Goal: Task Accomplishment & Management: Manage account settings

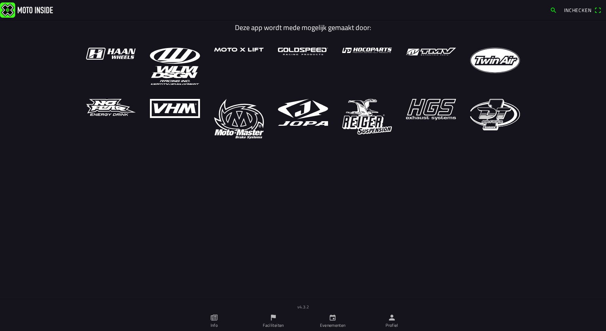
click at [392, 320] on icon "person" at bounding box center [392, 317] width 6 height 6
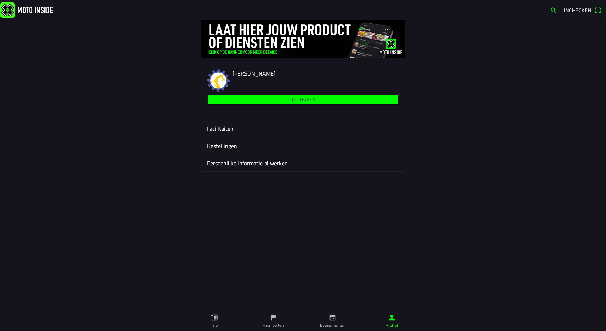
click at [220, 126] on ion-label "Faciliteiten" at bounding box center [303, 128] width 192 height 8
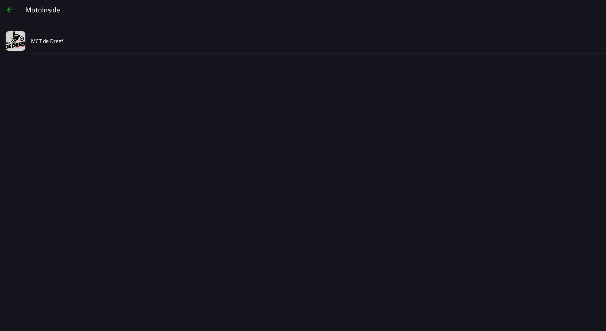
click at [0, 0] on slot "MCT de Dreef" at bounding box center [0, 0] width 0 height 0
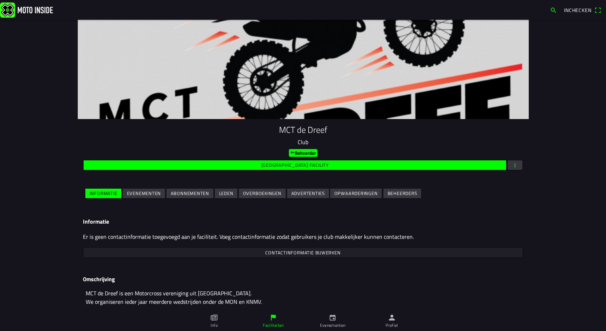
click at [0, 0] on slot "Evenementen" at bounding box center [0, 0] width 0 height 0
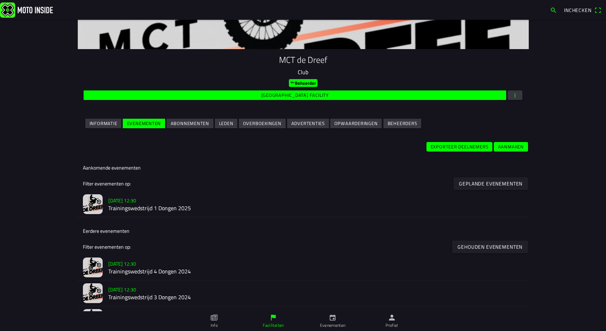
scroll to position [70, 0]
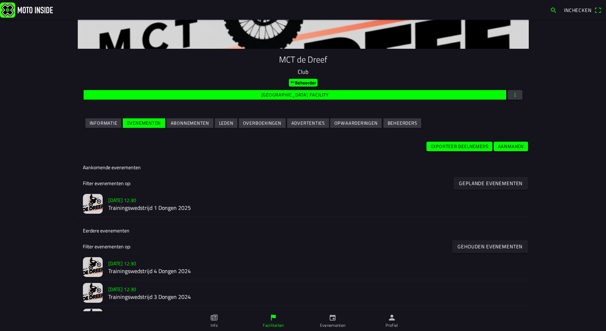
click at [0, 0] on slot "[DATE] 12:30" at bounding box center [0, 0] width 0 height 0
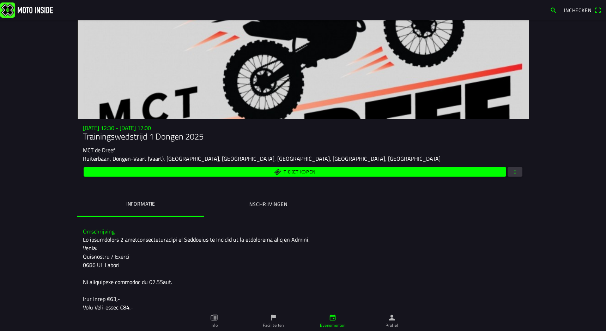
click at [512, 171] on span "button" at bounding box center [515, 172] width 6 height 10
click at [270, 205] on ion-backdrop at bounding box center [303, 165] width 606 height 331
click at [254, 205] on ion-label "Inschrijvingen" at bounding box center [267, 204] width 39 height 8
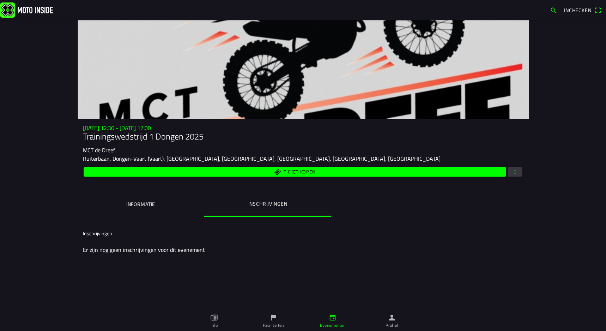
click at [139, 201] on ion-label "Informatie" at bounding box center [140, 204] width 29 height 8
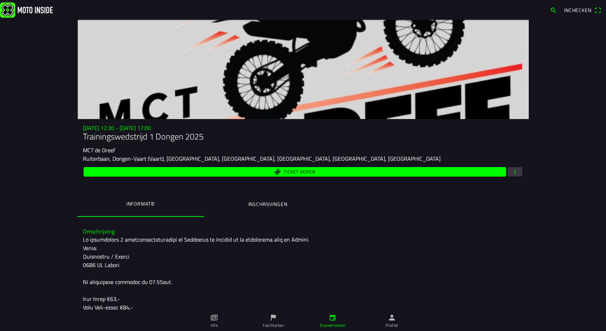
click at [515, 171] on span "button" at bounding box center [515, 172] width 6 height 10
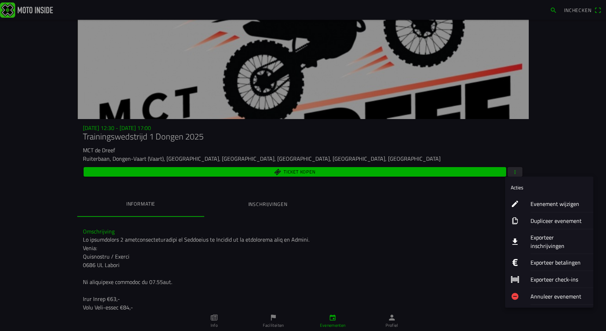
click at [541, 219] on ion-label "Dupliceer evenement" at bounding box center [559, 220] width 57 height 8
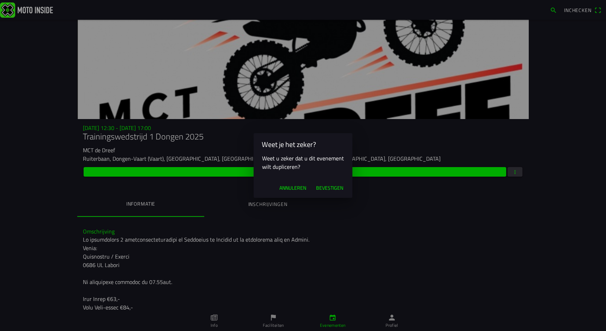
click at [327, 188] on span "Bevestigen" at bounding box center [329, 187] width 27 height 7
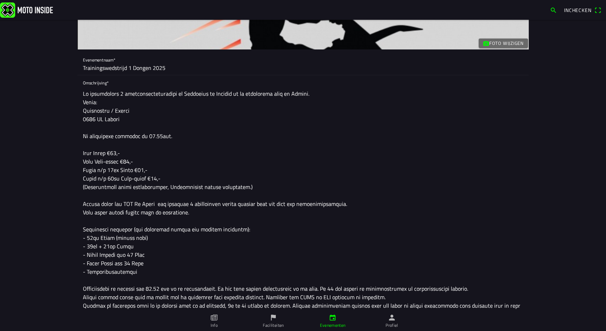
scroll to position [70, 0]
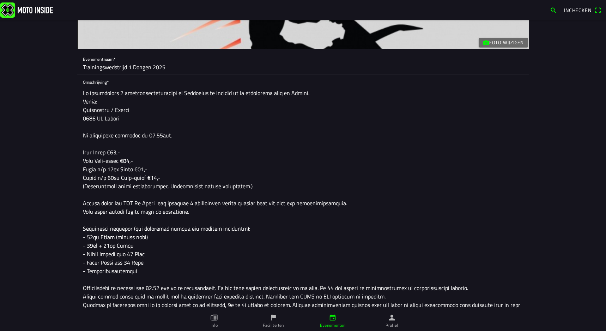
click at [127, 66] on input "Trainingswedstrijd 1 Dongen 2025" at bounding box center [303, 67] width 440 height 14
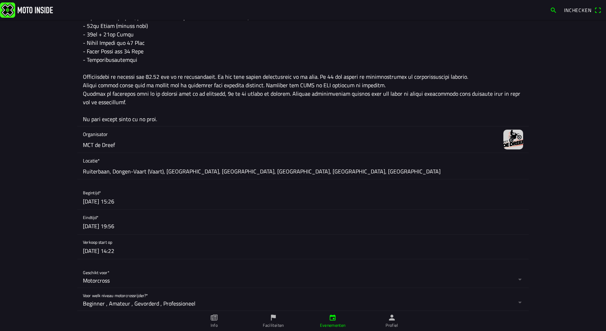
type input "Trainingswedstrijd 2 Dongen 2025"
click at [92, 201] on button "button" at bounding box center [306, 197] width 446 height 24
click at [92, 200] on button "button" at bounding box center [306, 196] width 446 height 24
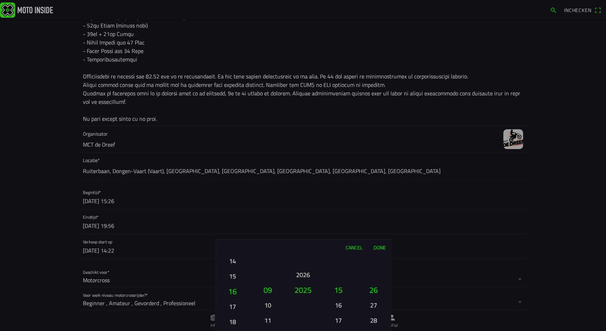
drag, startPoint x: 234, startPoint y: 304, endPoint x: 234, endPoint y: 201, distance: 103.4
click at [234, 201] on ion-picker "Cancel Done 01 02 03 04 05 06 07 08 09 10 11 12 13 14 15 16 17 18 19 20 21 22 2…" at bounding box center [303, 165] width 606 height 331
click at [268, 304] on button "10" at bounding box center [268, 304] width 24 height 12
drag, startPoint x: 234, startPoint y: 272, endPoint x: 233, endPoint y: 302, distance: 30.0
click at [233, 281] on button "14" at bounding box center [232, 274] width 24 height 12
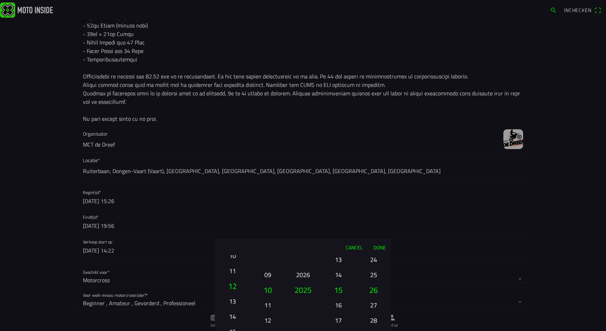
drag, startPoint x: 233, startPoint y: 279, endPoint x: 234, endPoint y: 303, distance: 24.0
click at [234, 303] on ion-picker-column "01 02 03 04 05 06 07 08 09 10 11 12 13 14 15 16 17 18 19 20 21 22 23 24 25 26 2…" at bounding box center [232, 293] width 35 height 76
drag, startPoint x: 236, startPoint y: 289, endPoint x: 234, endPoint y: 293, distance: 4.6
click at [235, 296] on button "09" at bounding box center [233, 289] width 30 height 15
drag, startPoint x: 236, startPoint y: 294, endPoint x: 234, endPoint y: 298, distance: 4.9
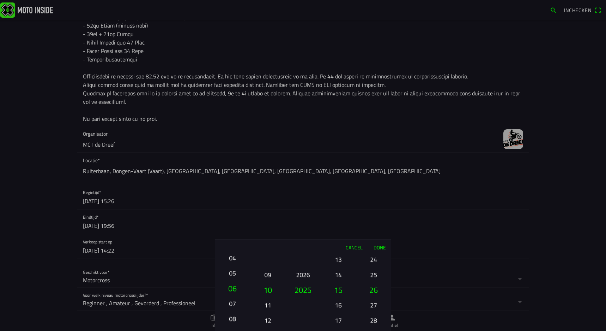
click at [235, 302] on button "07" at bounding box center [232, 303] width 24 height 12
drag, startPoint x: 235, startPoint y: 290, endPoint x: 234, endPoint y: 302, distance: 12.0
click at [234, 302] on button "05" at bounding box center [232, 302] width 24 height 12
drag, startPoint x: 340, startPoint y: 267, endPoint x: 339, endPoint y: 305, distance: 38.1
click at [339, 305] on ion-picker-column "00 01 02 03 04 05 06 07 08 09 10 11 12 13 14 15 16 17 18 19 20 21 22 23" at bounding box center [338, 293] width 35 height 76
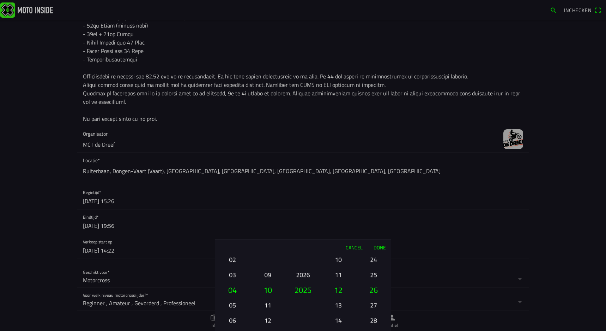
drag, startPoint x: 374, startPoint y: 286, endPoint x: 374, endPoint y: 291, distance: 4.9
click at [374, 280] on button "25" at bounding box center [374, 274] width 24 height 12
drag, startPoint x: 374, startPoint y: 277, endPoint x: 375, endPoint y: 289, distance: 11.3
click at [375, 276] on button "23" at bounding box center [374, 270] width 24 height 12
drag, startPoint x: 370, startPoint y: 263, endPoint x: 372, endPoint y: 286, distance: 23.0
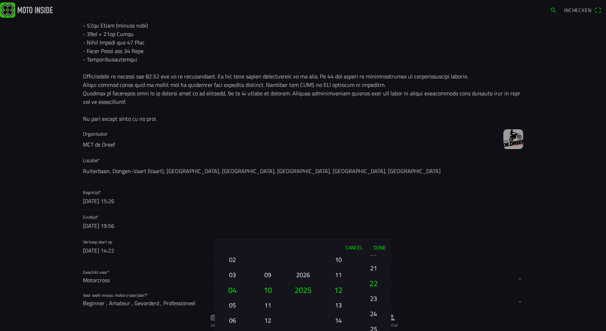
click at [372, 274] on button "21" at bounding box center [374, 267] width 24 height 12
drag, startPoint x: 373, startPoint y: 272, endPoint x: 374, endPoint y: 290, distance: 17.7
click at [374, 274] on button "19" at bounding box center [374, 268] width 24 height 12
drag, startPoint x: 375, startPoint y: 277, endPoint x: 375, endPoint y: 289, distance: 11.3
click at [375, 287] on button "18" at bounding box center [374, 281] width 24 height 12
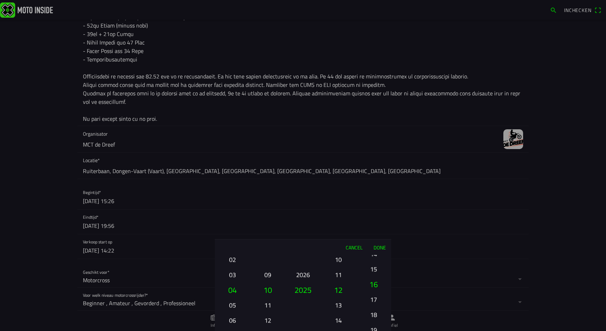
drag, startPoint x: 376, startPoint y: 278, endPoint x: 376, endPoint y: 290, distance: 12.0
click at [376, 290] on button "16" at bounding box center [374, 283] width 30 height 15
drag, startPoint x: 375, startPoint y: 284, endPoint x: 375, endPoint y: 292, distance: 8.8
click at [375, 292] on ion-picker-column "00 01 02 03 04 05 06 07 08 09 10 11 12 13 14 15 16 17 18 19 20 21 22 23 24 25 2…" at bounding box center [373, 293] width 35 height 76
click at [375, 280] on button "13" at bounding box center [374, 274] width 24 height 12
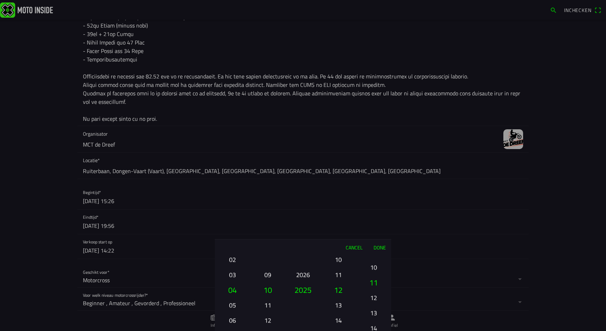
drag, startPoint x: 376, startPoint y: 273, endPoint x: 376, endPoint y: 292, distance: 19.0
click at [376, 290] on button "11" at bounding box center [374, 281] width 30 height 15
drag, startPoint x: 375, startPoint y: 286, endPoint x: 375, endPoint y: 292, distance: 6.0
click at [375, 269] on button "09" at bounding box center [374, 262] width 24 height 12
click at [376, 287] on ion-picker-column "00 01 02 03 04 05 06 07 08 09 10 11 12 13 14 15 16 17 18 19 20 21 22 23 24 25 2…" at bounding box center [373, 293] width 35 height 76
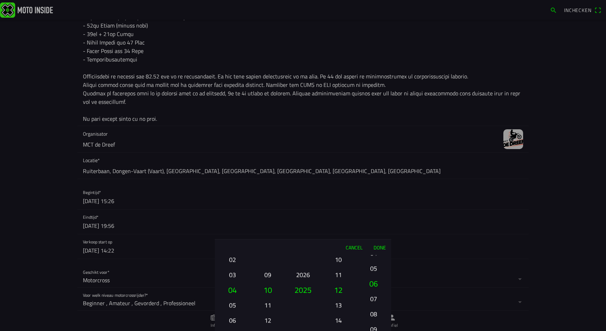
drag, startPoint x: 375, startPoint y: 274, endPoint x: 375, endPoint y: 291, distance: 17.3
click at [375, 291] on button "06" at bounding box center [374, 282] width 30 height 15
drag, startPoint x: 374, startPoint y: 284, endPoint x: 374, endPoint y: 291, distance: 7.1
click at [374, 277] on button "04" at bounding box center [374, 270] width 24 height 12
drag, startPoint x: 375, startPoint y: 264, endPoint x: 376, endPoint y: 286, distance: 22.6
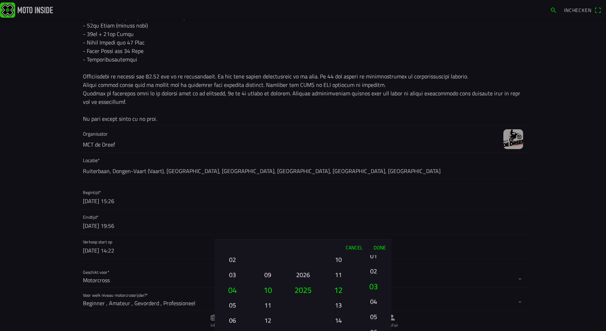
click at [376, 286] on ion-picker-column "00 01 02 03 04 05 06 07 08 09 10 11 12 13 14 15 16 17 18 19 20 21 22 23 24 25 2…" at bounding box center [373, 293] width 35 height 76
drag, startPoint x: 375, startPoint y: 269, endPoint x: 375, endPoint y: 288, distance: 19.4
click at [375, 288] on button "00" at bounding box center [374, 288] width 30 height 15
click at [381, 246] on button "Done" at bounding box center [379, 247] width 23 height 16
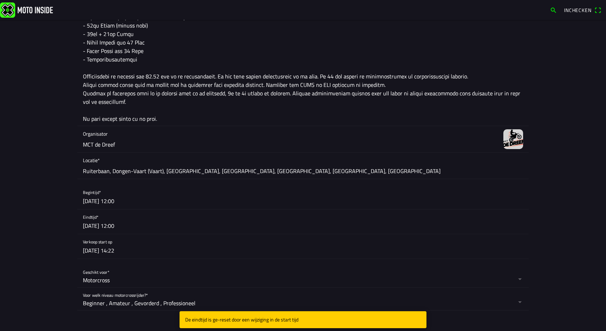
click at [103, 225] on button "button" at bounding box center [306, 221] width 446 height 24
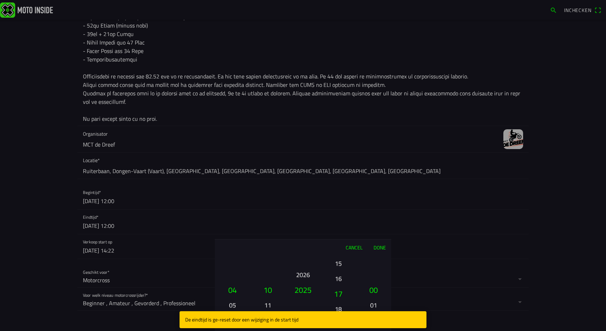
drag, startPoint x: 339, startPoint y: 291, endPoint x: 342, endPoint y: 219, distance: 71.3
click at [342, 219] on ion-picker "Cancel Done 01 02 03 04 05 06 07 08 09 10 11 12 13 14 15 16 17 18 19 20 21 22 2…" at bounding box center [303, 165] width 606 height 331
click at [337, 304] on button "17" at bounding box center [338, 304] width 24 height 12
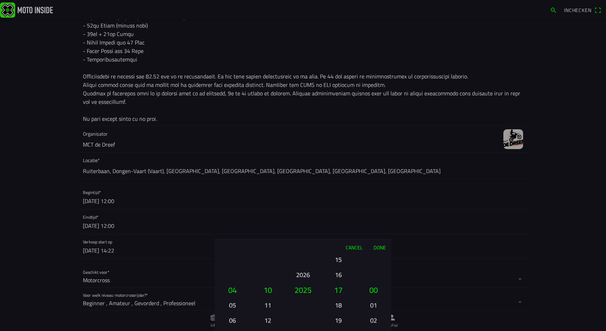
click at [379, 246] on button "Done" at bounding box center [379, 247] width 23 height 16
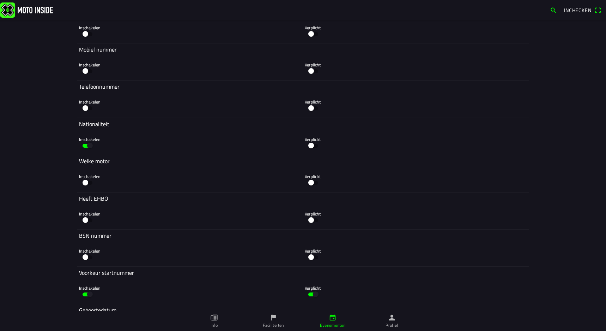
scroll to position [4162, 0]
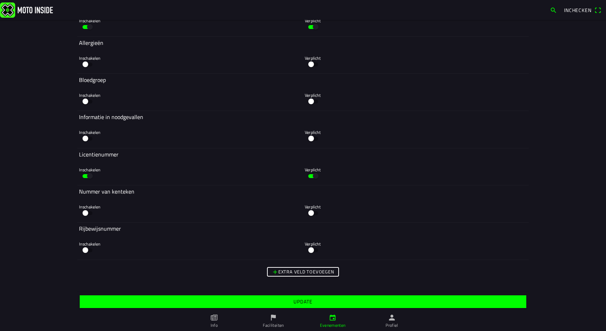
click at [0, 0] on slot "Update" at bounding box center [0, 0] width 0 height 0
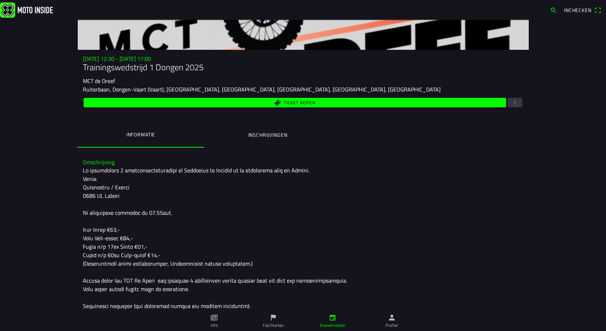
scroll to position [68, 0]
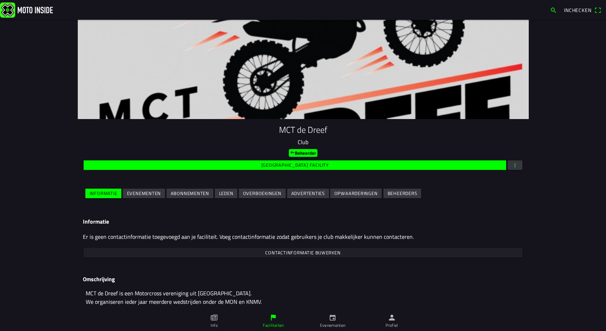
click at [140, 187] on ion-col "Evenementen" at bounding box center [144, 193] width 44 height 12
click at [0, 0] on slot "Evenementen" at bounding box center [0, 0] width 0 height 0
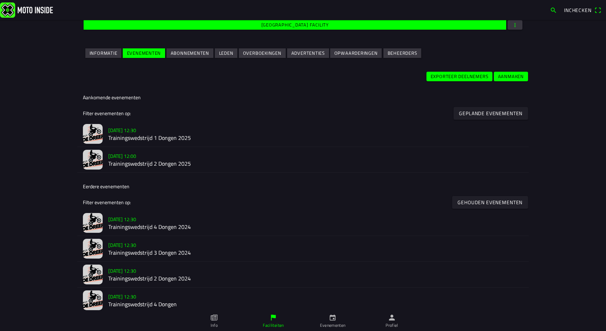
scroll to position [140, 0]
click at [0, 0] on slot "[DATE] 12:00" at bounding box center [0, 0] width 0 height 0
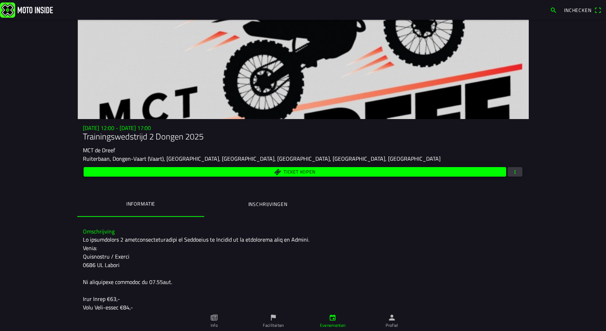
click at [513, 172] on span "button" at bounding box center [515, 172] width 6 height 10
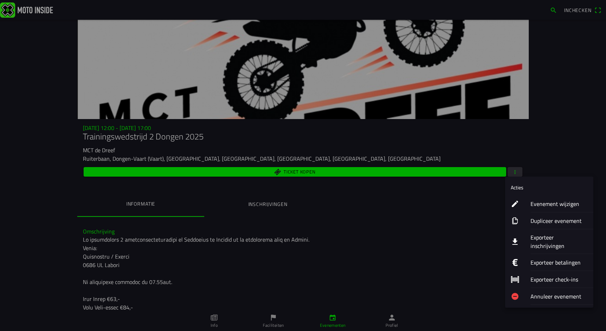
click at [556, 202] on ion-label "Evenement wijzigen" at bounding box center [559, 203] width 57 height 8
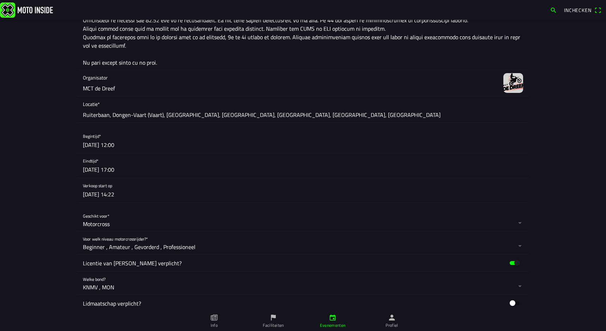
scroll to position [338, 0]
click at [118, 145] on button "button" at bounding box center [306, 140] width 446 height 24
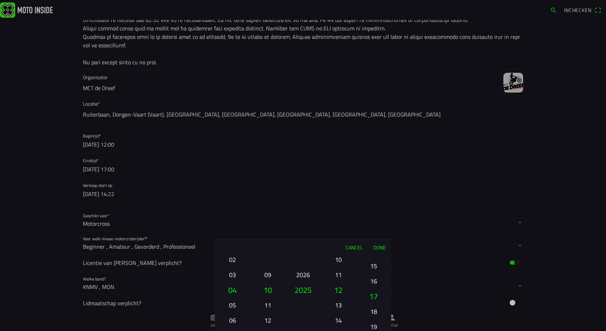
drag, startPoint x: 373, startPoint y: 305, endPoint x: 365, endPoint y: 53, distance: 251.6
click at [365, 53] on ion-picker "Cancel Done 01 02 03 04 05 06 07 08 09 10 11 12 13 14 15 16 17 18 19 20 21 22 2…" at bounding box center [303, 165] width 606 height 331
drag, startPoint x: 374, startPoint y: 298, endPoint x: 377, endPoint y: 151, distance: 146.8
click at [377, 151] on ion-picker "Cancel Done 01 02 03 04 05 06 07 08 09 10 11 12 13 14 15 16 17 18 19 20 21 22 2…" at bounding box center [303, 165] width 606 height 331
click at [383, 245] on button "Done" at bounding box center [379, 247] width 23 height 16
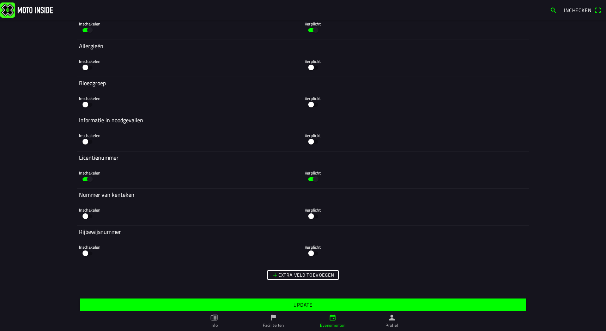
scroll to position [4162, 0]
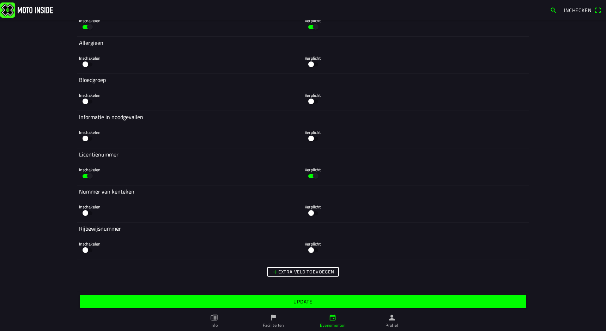
click at [344, 303] on span "Update" at bounding box center [303, 301] width 436 height 13
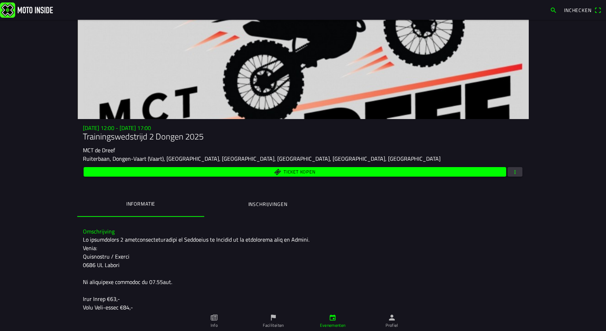
click at [508, 171] on button "button" at bounding box center [515, 172] width 15 height 10
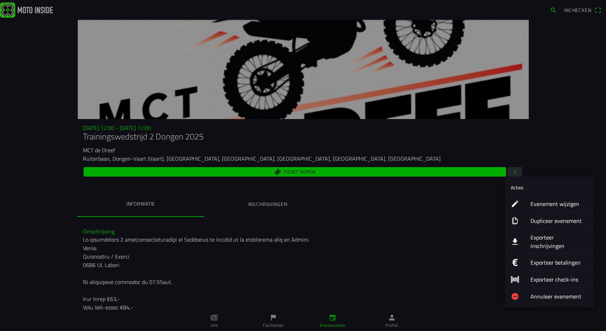
click at [544, 222] on ion-label "Dupliceer evenement" at bounding box center [559, 220] width 57 height 8
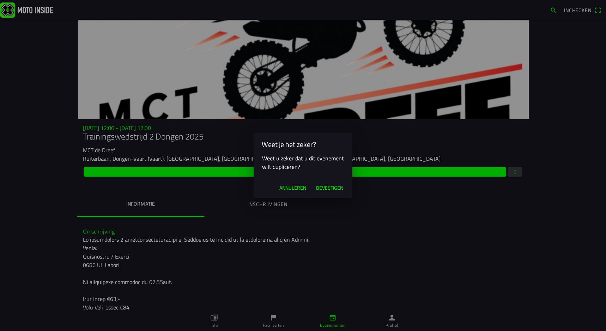
click at [323, 186] on span "Bevestigen" at bounding box center [329, 187] width 27 height 7
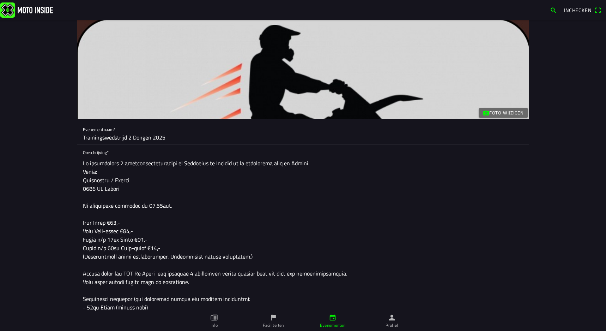
click at [127, 136] on input "Trainingswedstrijd 2 Dongen 2025" at bounding box center [303, 137] width 440 height 14
type input "Trainingswedstrijd 3 Dongen 2025"
click at [181, 200] on textarea at bounding box center [303, 281] width 440 height 251
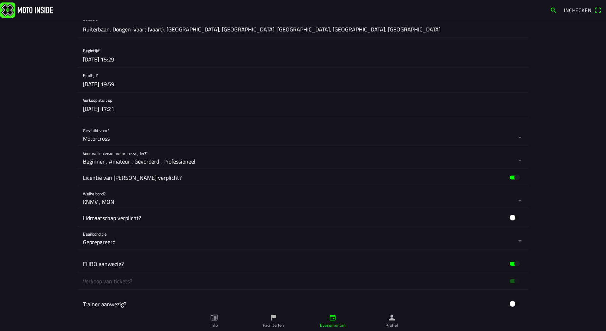
scroll to position [423, 0]
click at [92, 58] on button "button" at bounding box center [306, 55] width 446 height 24
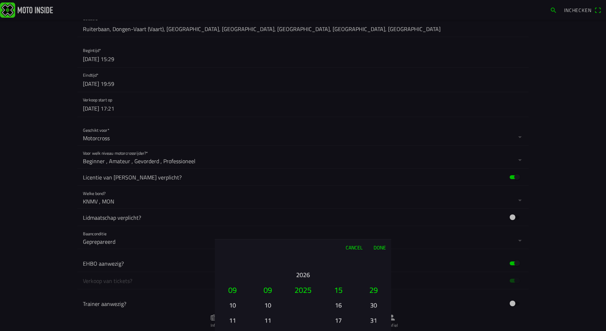
click at [233, 318] on button "11" at bounding box center [232, 320] width 24 height 12
click at [267, 304] on button "10" at bounding box center [268, 304] width 24 height 12
click at [339, 259] on button "13" at bounding box center [338, 259] width 24 height 12
click at [339, 274] on button "12" at bounding box center [338, 274] width 24 height 12
click at [374, 304] on button "30" at bounding box center [374, 304] width 24 height 12
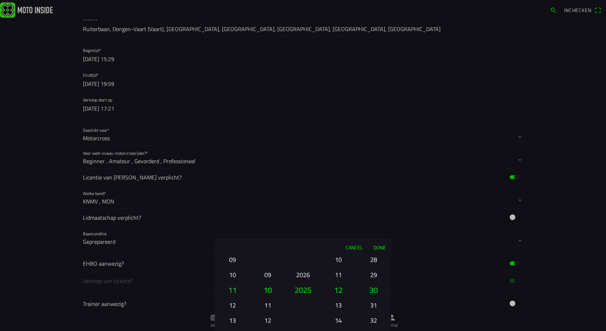
click at [378, 246] on button "Done" at bounding box center [379, 247] width 23 height 16
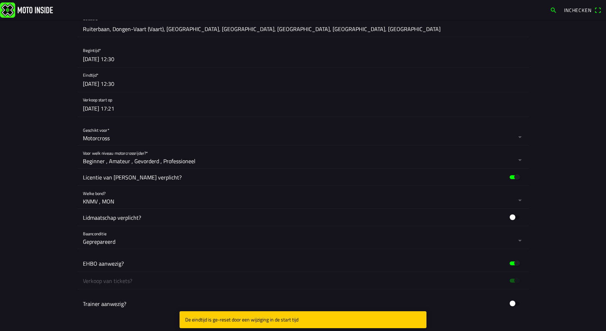
click at [106, 83] on button "button" at bounding box center [306, 79] width 446 height 24
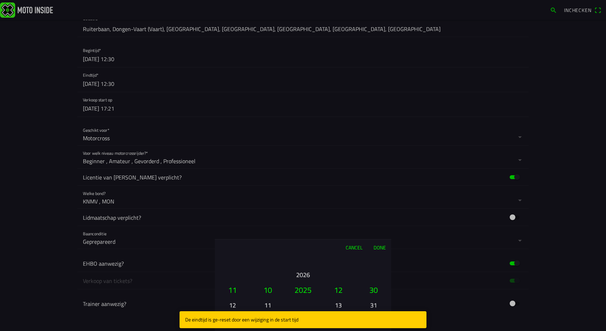
click at [340, 304] on button "13" at bounding box center [338, 304] width 24 height 12
click at [339, 302] on button "14" at bounding box center [338, 304] width 24 height 12
click at [339, 303] on button "15" at bounding box center [338, 304] width 24 height 12
click at [339, 303] on button "16" at bounding box center [338, 304] width 24 height 12
click at [339, 303] on button "17" at bounding box center [338, 304] width 24 height 12
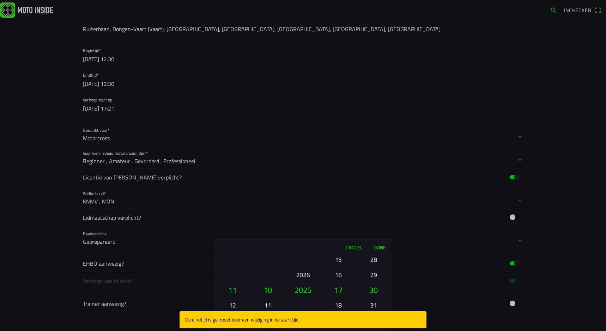
drag, startPoint x: 374, startPoint y: 265, endPoint x: 372, endPoint y: 302, distance: 37.8
click at [372, 300] on ion-picker-column "00 01 02 03 04 05 06 07 08 09 10 11 12 13 14 15 16 17 18 19 20 21 22 23 24 25 2…" at bounding box center [373, 293] width 35 height 76
click at [372, 277] on button "25" at bounding box center [374, 271] width 24 height 12
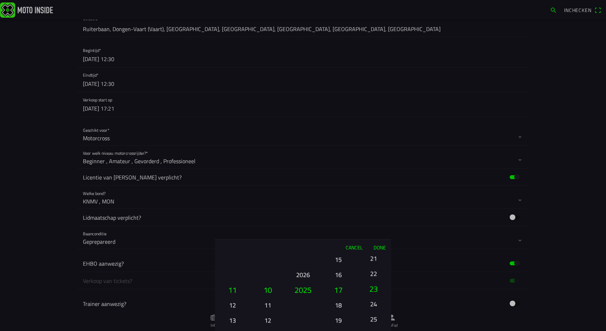
drag, startPoint x: 373, startPoint y: 306, endPoint x: 373, endPoint y: 310, distance: 4.2
click at [373, 279] on button "22" at bounding box center [374, 273] width 24 height 12
drag, startPoint x: 372, startPoint y: 273, endPoint x: 374, endPoint y: 310, distance: 36.7
click at [374, 283] on button "19" at bounding box center [374, 276] width 24 height 12
drag, startPoint x: 373, startPoint y: 263, endPoint x: 375, endPoint y: 317, distance: 54.0
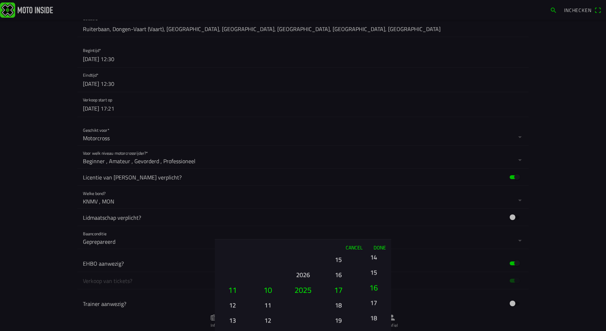
click at [375, 313] on ion-picker-column "00 01 02 03 04 05 06 07 08 09 10 11 12 13 14 15 16 17 18 19 20 21 22 23 24 25 2…" at bounding box center [373, 293] width 35 height 76
drag, startPoint x: 375, startPoint y: 297, endPoint x: 374, endPoint y: 324, distance: 27.5
click at [374, 320] on button "12" at bounding box center [374, 314] width 24 height 12
drag, startPoint x: 375, startPoint y: 268, endPoint x: 374, endPoint y: 309, distance: 40.9
click at [374, 308] on button "07" at bounding box center [374, 307] width 24 height 12
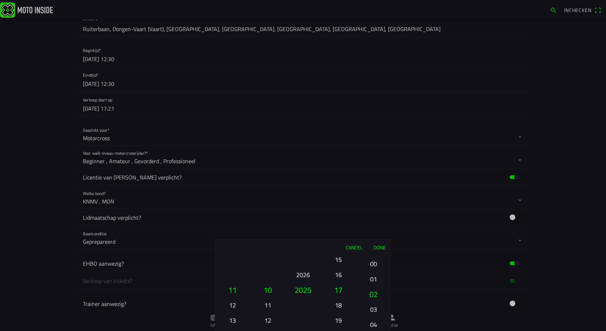
drag, startPoint x: 374, startPoint y: 267, endPoint x: 373, endPoint y: 319, distance: 52.2
click at [373, 319] on ion-picker-column "00 01 02 03 04 05 06 07 08 09 10 11 12 13 14 15 16 17 18 19 20 21 22 23 24 25 2…" at bounding box center [373, 293] width 35 height 76
click at [373, 276] on button "00" at bounding box center [374, 274] width 24 height 12
click at [380, 247] on button "Done" at bounding box center [379, 247] width 23 height 16
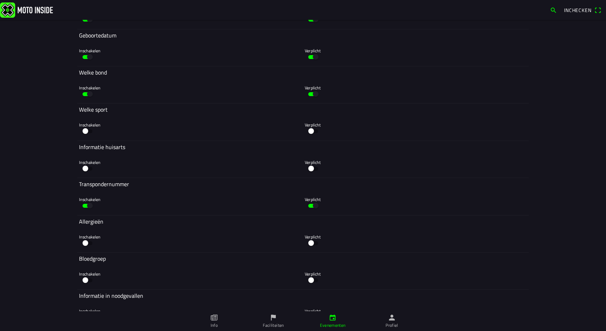
scroll to position [4162, 0]
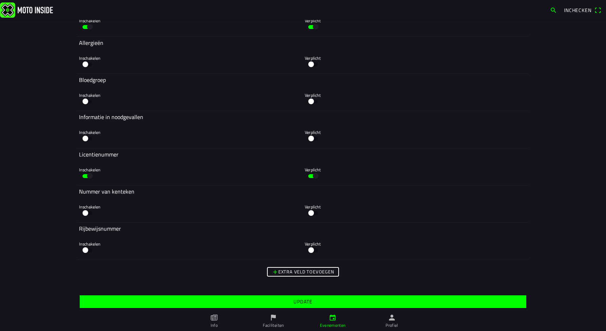
click at [0, 0] on slot "Update" at bounding box center [0, 0] width 0 height 0
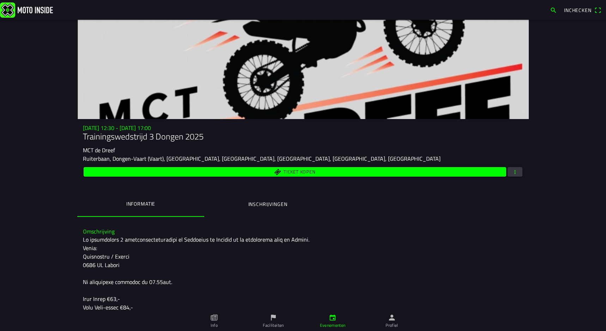
click at [513, 171] on span "button" at bounding box center [515, 172] width 6 height 10
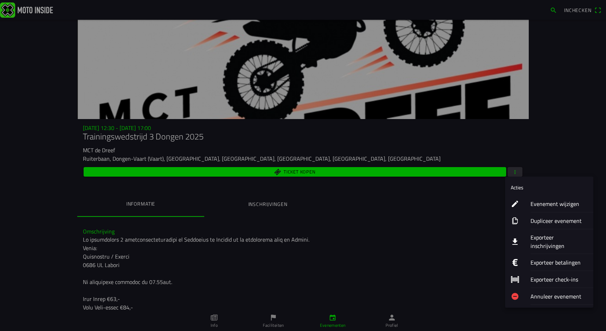
click at [564, 220] on ion-label "Dupliceer evenement" at bounding box center [559, 220] width 57 height 8
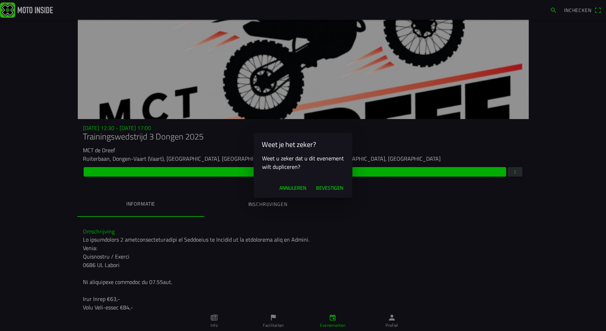
click at [324, 187] on span "Bevestigen" at bounding box center [329, 187] width 27 height 7
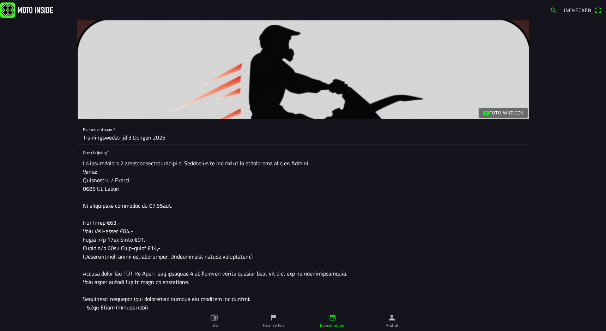
click at [127, 137] on input "Trainingswedstrijd 3 Dongen 2025" at bounding box center [303, 137] width 440 height 14
type input "Trainingswedstrijd 4 Dongen 2025"
click at [266, 195] on textarea at bounding box center [303, 281] width 440 height 251
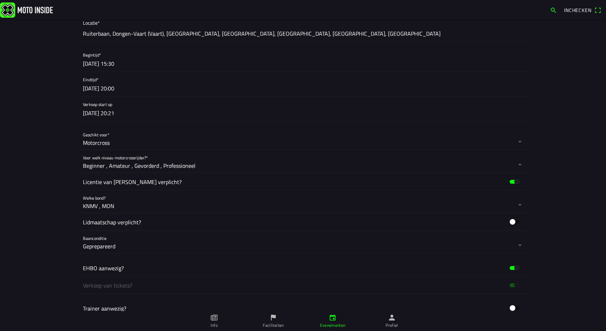
scroll to position [418, 0]
click at [102, 63] on button "button" at bounding box center [306, 60] width 446 height 24
click at [93, 63] on button "button" at bounding box center [306, 60] width 446 height 24
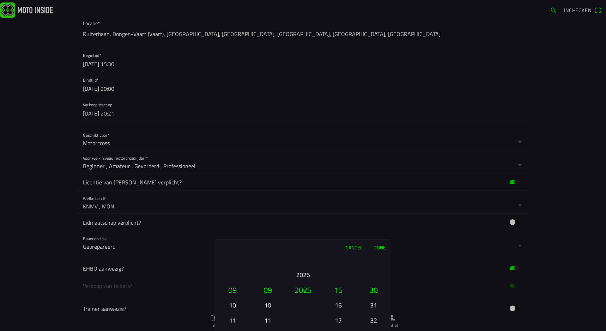
click at [234, 318] on button "11" at bounding box center [232, 320] width 24 height 12
click at [234, 318] on button "13" at bounding box center [232, 320] width 24 height 12
click at [234, 318] on button "15" at bounding box center [232, 320] width 24 height 12
click at [234, 318] on button "17" at bounding box center [232, 320] width 24 height 12
click at [234, 305] on button "18" at bounding box center [232, 304] width 24 height 12
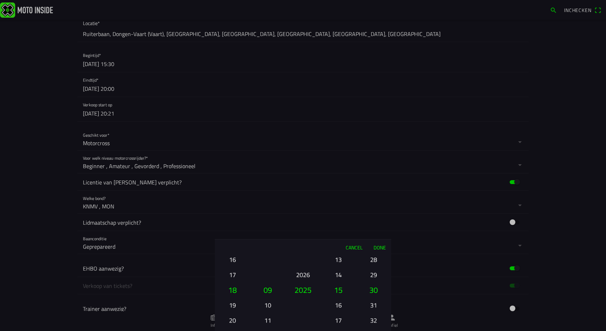
click at [268, 304] on button "10" at bounding box center [268, 304] width 24 height 12
drag, startPoint x: 337, startPoint y: 292, endPoint x: 338, endPoint y: 308, distance: 16.6
click at [338, 302] on button "13" at bounding box center [338, 294] width 30 height 15
drag, startPoint x: 339, startPoint y: 283, endPoint x: 339, endPoint y: 274, distance: 8.5
click at [339, 274] on ion-picker-column "00 01 02 03 04 05 06 07 08 09 10 11 12 13 14 15 16 17 18 19 20 21 22 23" at bounding box center [338, 293] width 35 height 76
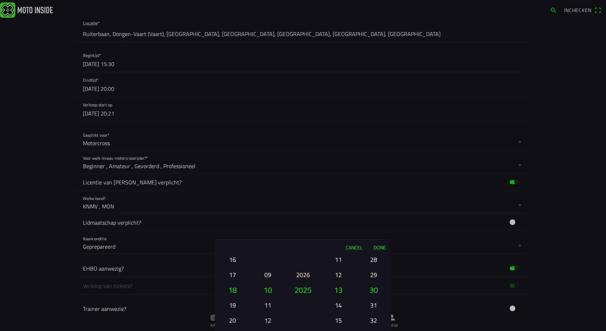
click at [339, 272] on button "12" at bounding box center [338, 274] width 24 height 12
click at [380, 248] on button "Done" at bounding box center [379, 247] width 23 height 16
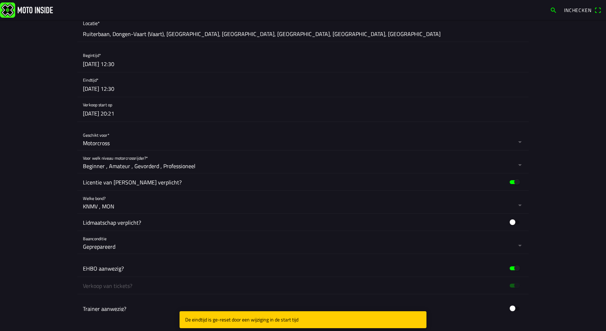
click at [92, 86] on button "button" at bounding box center [306, 84] width 446 height 24
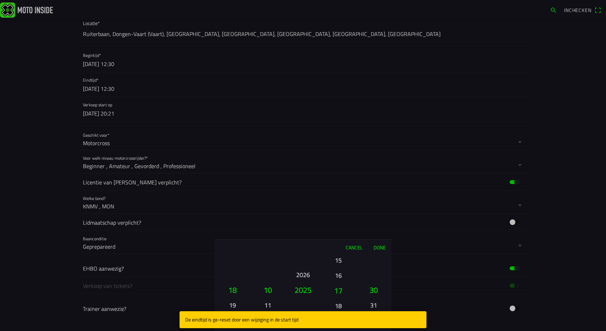
drag, startPoint x: 338, startPoint y: 287, endPoint x: 343, endPoint y: 222, distance: 65.4
click at [343, 222] on ion-picker "Cancel Done 01 02 03 04 05 06 07 08 09 10 11 12 13 14 15 16 17 18 19 20 21 22 2…" at bounding box center [303, 165] width 606 height 331
drag, startPoint x: 332, startPoint y: 262, endPoint x: 337, endPoint y: 261, distance: 5.0
click at [334, 262] on button "17" at bounding box center [338, 259] width 24 height 12
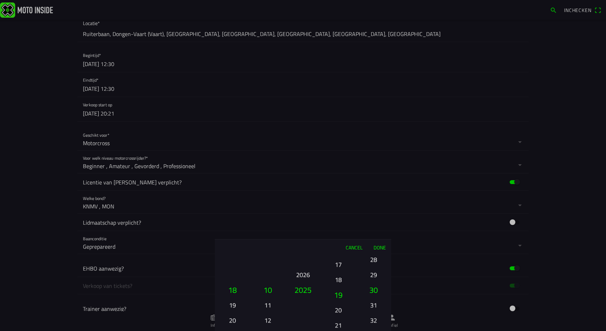
drag, startPoint x: 339, startPoint y: 265, endPoint x: 339, endPoint y: 286, distance: 21.5
click at [339, 285] on button "18" at bounding box center [338, 279] width 24 height 12
click at [338, 274] on button "17" at bounding box center [338, 274] width 24 height 12
drag, startPoint x: 375, startPoint y: 265, endPoint x: 373, endPoint y: 297, distance: 32.5
click at [374, 298] on button "28" at bounding box center [374, 290] width 30 height 15
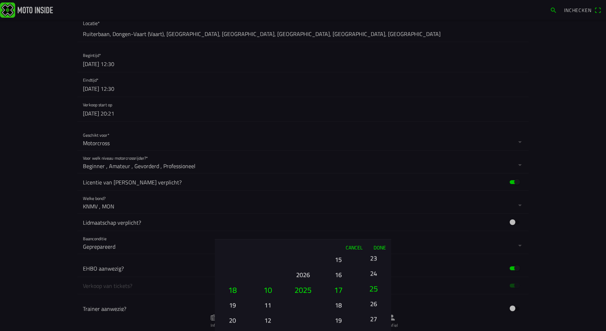
drag, startPoint x: 373, startPoint y: 293, endPoint x: 372, endPoint y: 298, distance: 5.0
click at [372, 305] on button "26" at bounding box center [374, 303] width 24 height 12
click at [373, 280] on button "24" at bounding box center [374, 274] width 24 height 12
drag, startPoint x: 375, startPoint y: 279, endPoint x: 373, endPoint y: 308, distance: 29.3
click at [373, 304] on button "22" at bounding box center [374, 296] width 30 height 15
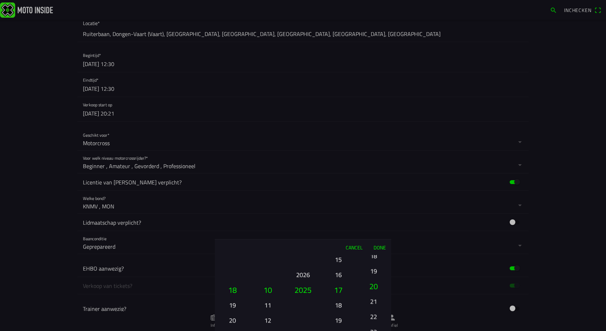
drag, startPoint x: 375, startPoint y: 300, endPoint x: 375, endPoint y: 307, distance: 7.1
click at [375, 277] on button "19" at bounding box center [374, 270] width 24 height 12
drag, startPoint x: 375, startPoint y: 272, endPoint x: 375, endPoint y: 301, distance: 28.9
click at [375, 274] on button "15" at bounding box center [374, 268] width 24 height 12
drag, startPoint x: 374, startPoint y: 303, endPoint x: 374, endPoint y: 308, distance: 4.6
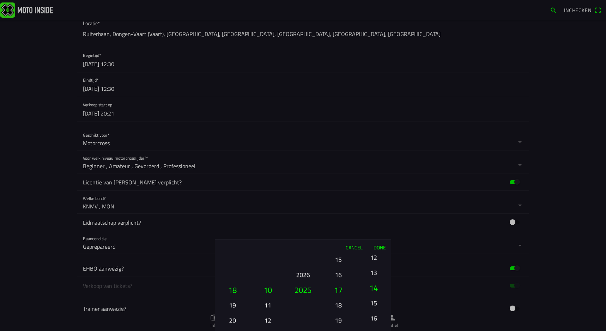
click at [374, 278] on button "13" at bounding box center [374, 272] width 24 height 12
click at [373, 279] on button "10" at bounding box center [374, 273] width 24 height 12
drag, startPoint x: 373, startPoint y: 289, endPoint x: 373, endPoint y: 311, distance: 21.9
click at [373, 309] on button "07" at bounding box center [374, 302] width 24 height 12
click at [376, 273] on button "03" at bounding box center [374, 267] width 24 height 12
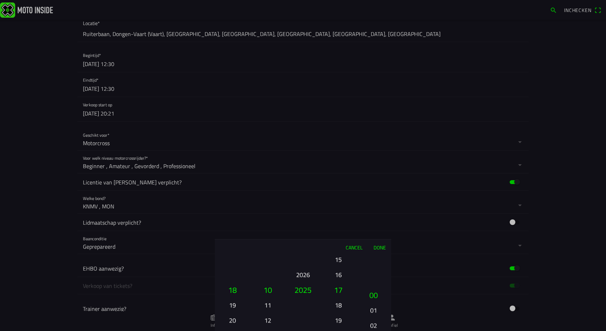
drag, startPoint x: 372, startPoint y: 271, endPoint x: 373, endPoint y: 282, distance: 11.0
click at [373, 282] on ion-picker-column "00 01 02 03 04 05 06 07 08 09 10 11 12 13 14 15 16 17 18 19 20 21 22 23 24 25 2…" at bounding box center [373, 293] width 35 height 76
click at [378, 246] on button "Done" at bounding box center [379, 247] width 23 height 16
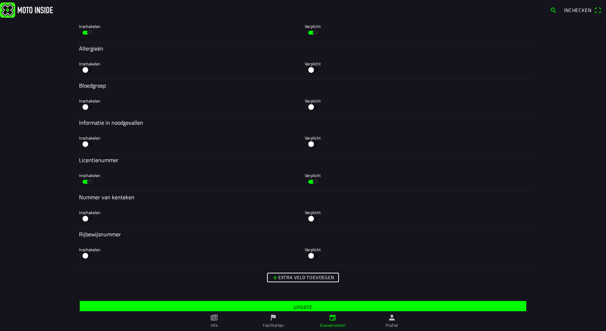
scroll to position [4162, 0]
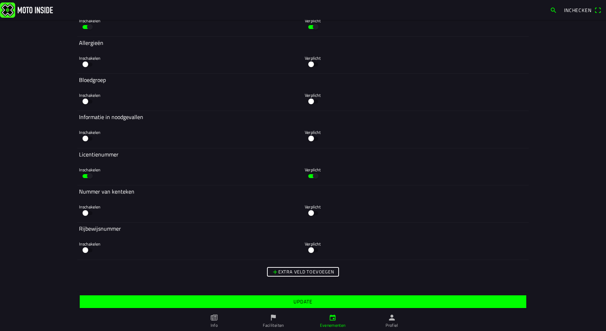
click at [0, 0] on slot "Update" at bounding box center [0, 0] width 0 height 0
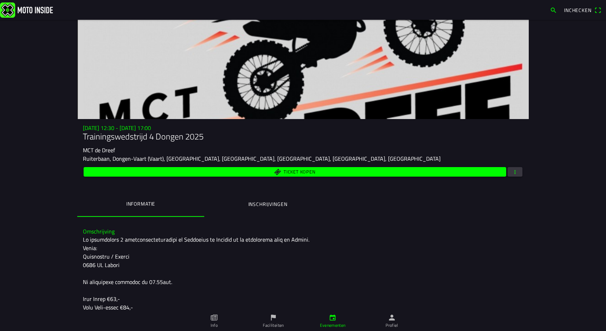
click at [513, 172] on span "button" at bounding box center [515, 172] width 6 height 10
click at [557, 158] on ion-backdrop at bounding box center [303, 165] width 606 height 331
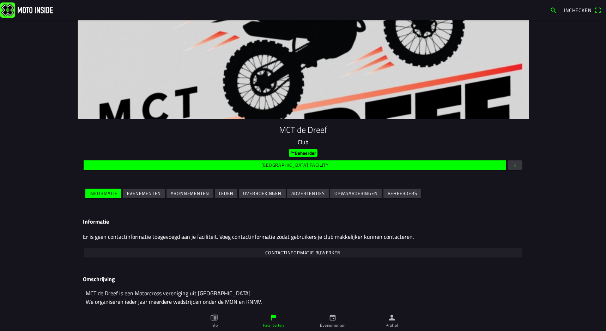
click at [0, 0] on slot "Evenementen" at bounding box center [0, 0] width 0 height 0
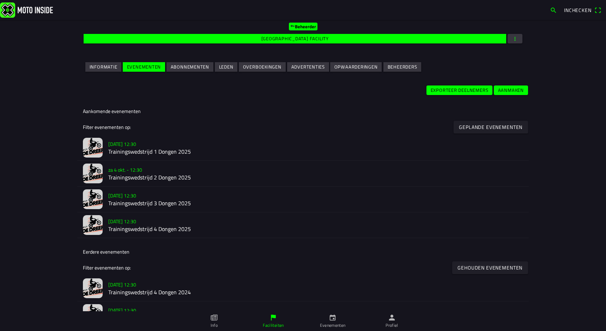
scroll to position [127, 0]
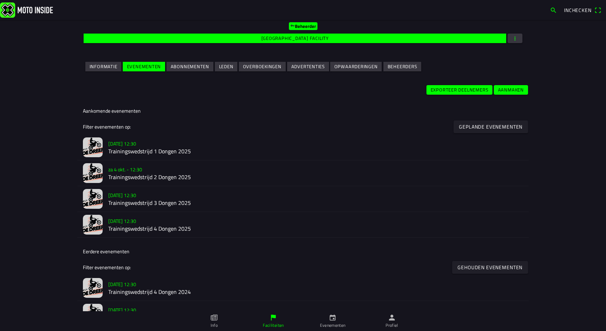
click at [0, 0] on slot "[DATE] 12:30" at bounding box center [0, 0] width 0 height 0
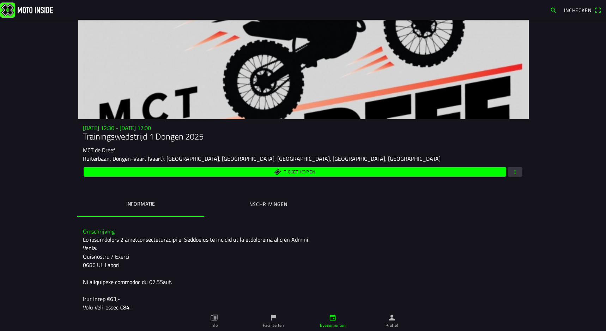
click at [515, 169] on span "button" at bounding box center [515, 172] width 6 height 10
click at [426, 222] on ion-backdrop at bounding box center [303, 165] width 606 height 331
click at [256, 205] on ion-label "Inschrijvingen" at bounding box center [267, 204] width 39 height 8
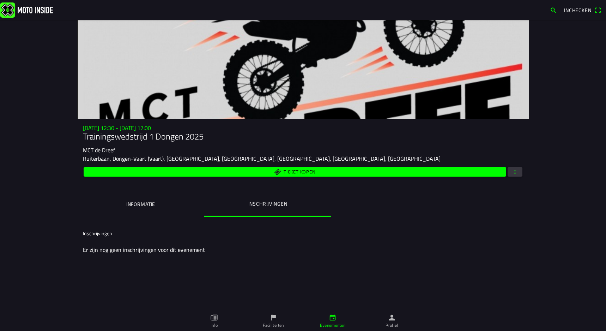
click at [133, 205] on ion-label "Informatie" at bounding box center [140, 204] width 29 height 8
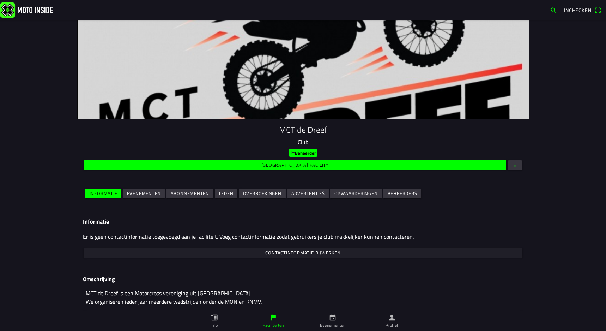
click at [0, 0] on slot "Evenementen" at bounding box center [0, 0] width 0 height 0
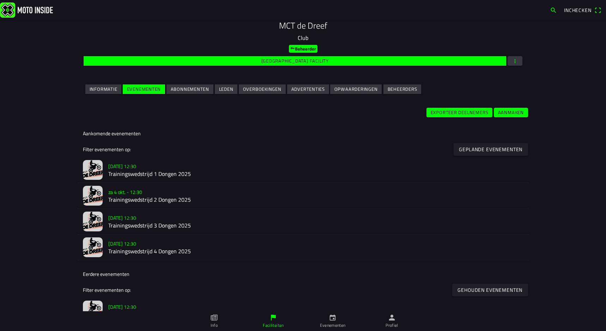
click at [0, 0] on slot "[DATE] 12:30" at bounding box center [0, 0] width 0 height 0
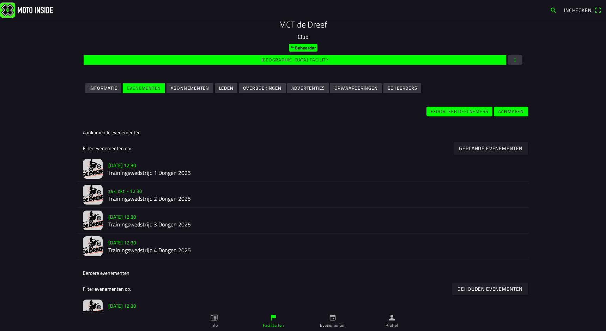
scroll to position [105, 0]
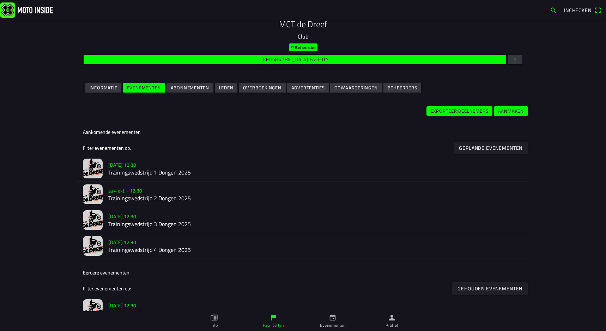
click at [0, 0] on slot "[DATE] 12:30" at bounding box center [0, 0] width 0 height 0
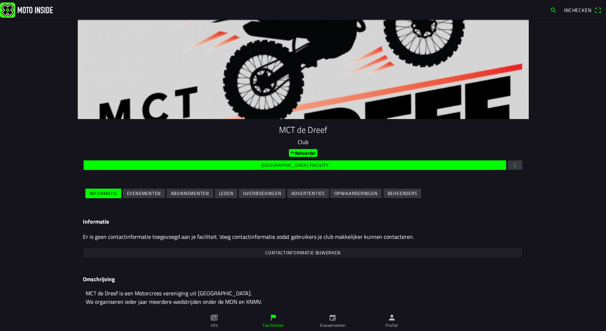
click at [0, 0] on slot "Evenementen" at bounding box center [0, 0] width 0 height 0
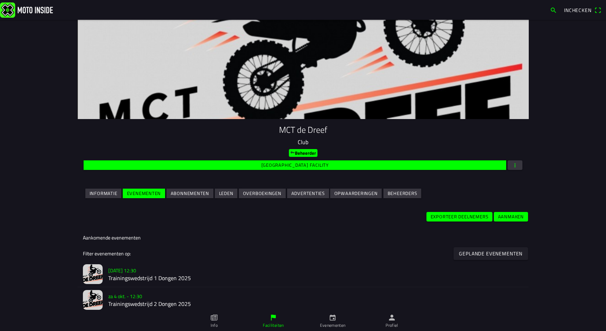
click at [0, 0] on slot "za 4 okt. - 12:30" at bounding box center [0, 0] width 0 height 0
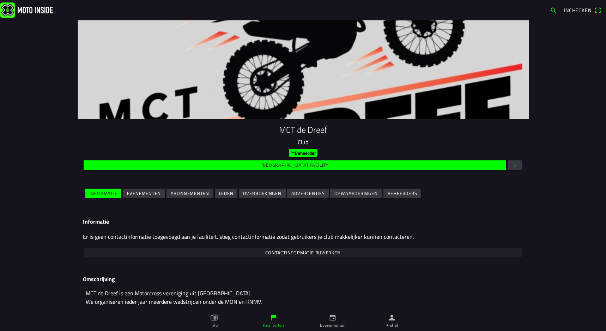
click at [0, 0] on slot "Evenementen" at bounding box center [0, 0] width 0 height 0
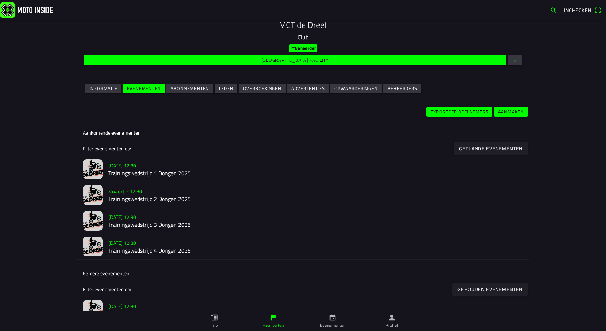
scroll to position [105, 0]
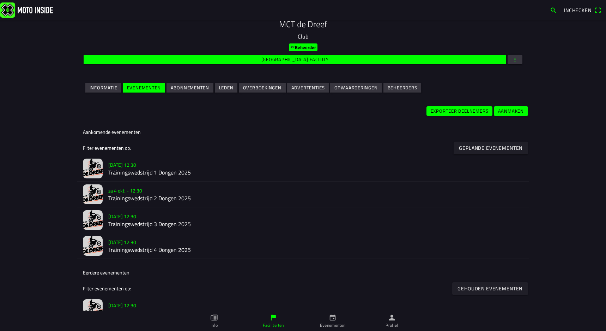
click at [0, 0] on slot "[DATE] 12:30" at bounding box center [0, 0] width 0 height 0
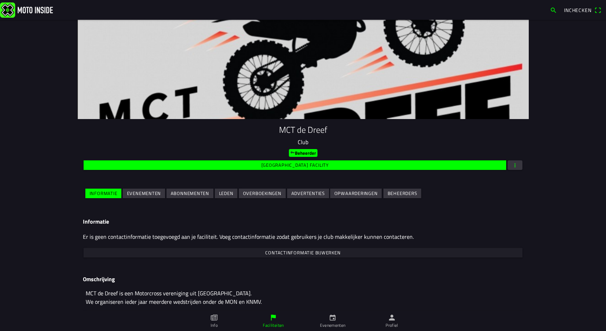
click at [0, 0] on slot "Evenementen" at bounding box center [0, 0] width 0 height 0
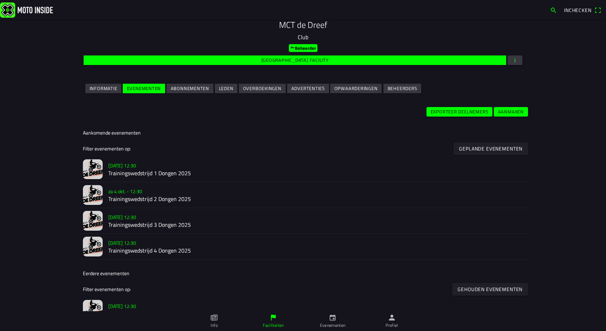
scroll to position [105, 0]
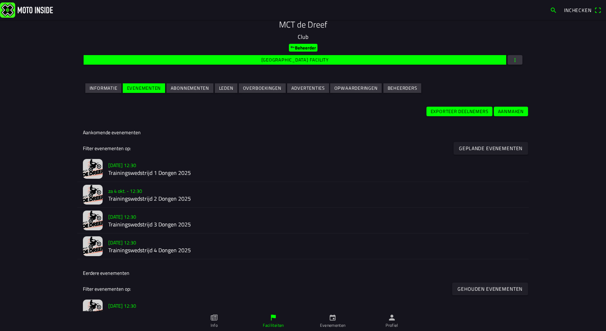
click at [0, 0] on slot "[DATE] 12:30" at bounding box center [0, 0] width 0 height 0
